Goal: Task Accomplishment & Management: Manage account settings

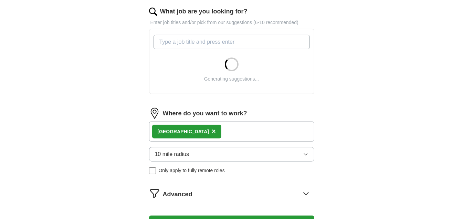
scroll to position [243, 0]
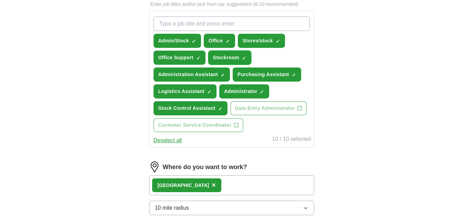
click at [0, 0] on span "×" at bounding box center [0, 0] width 0 height 0
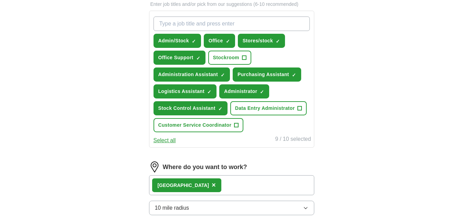
click at [185, 22] on input "What job are you looking for?" at bounding box center [232, 24] width 156 height 14
type input "Customer Administrator"
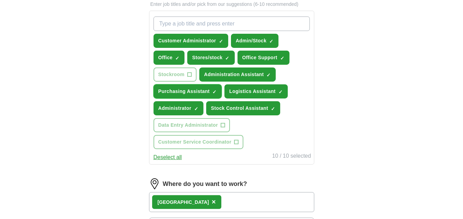
click at [0, 0] on span "×" at bounding box center [0, 0] width 0 height 0
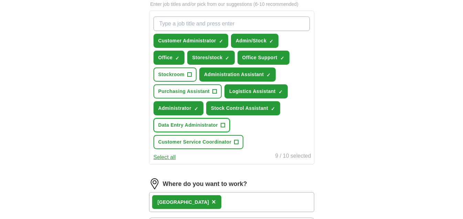
click at [221, 123] on span "+" at bounding box center [223, 126] width 4 height 6
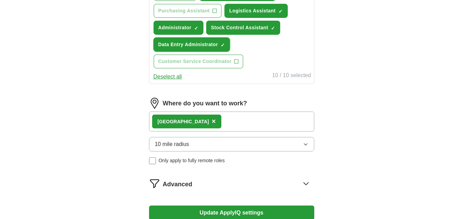
scroll to position [325, 0]
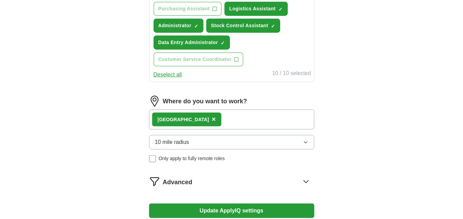
click at [303, 139] on icon "button" at bounding box center [306, 142] width 6 height 6
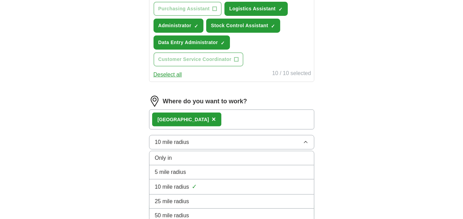
click at [171, 194] on li "25 mile radius" at bounding box center [231, 201] width 165 height 14
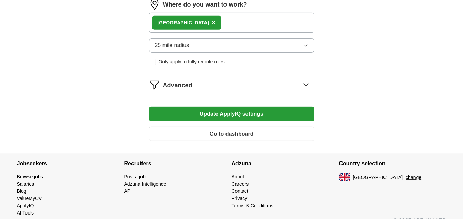
scroll to position [428, 0]
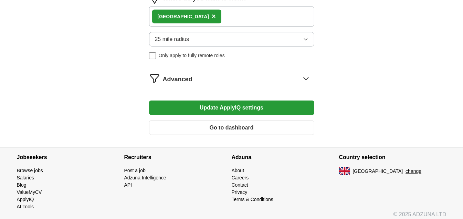
click at [304, 73] on icon at bounding box center [305, 78] width 11 height 11
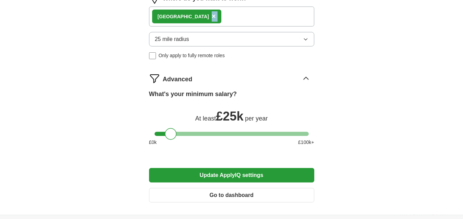
click at [240, 171] on button "Update ApplyIQ settings" at bounding box center [231, 175] width 165 height 14
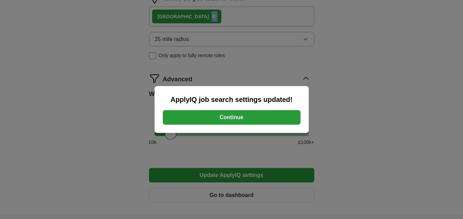
click at [241, 116] on button "Continue" at bounding box center [232, 117] width 138 height 14
